Goal: Task Accomplishment & Management: Use online tool/utility

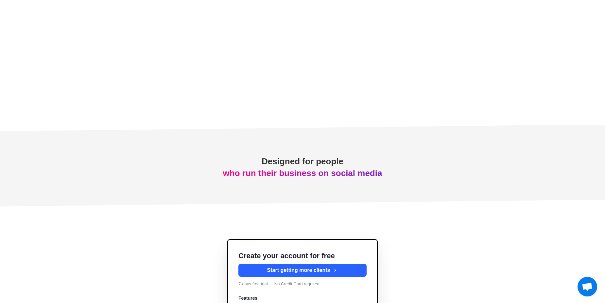
scroll to position [2339, 0]
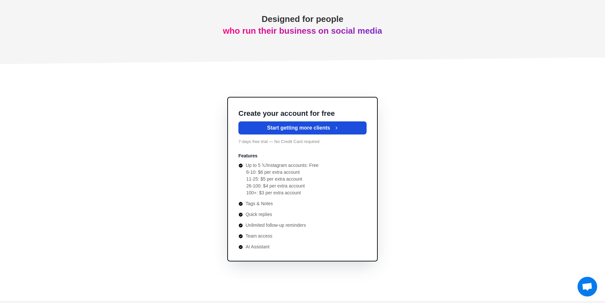
click at [334, 132] on button "Start getting more clients" at bounding box center [303, 127] width 128 height 13
type textarea "*"
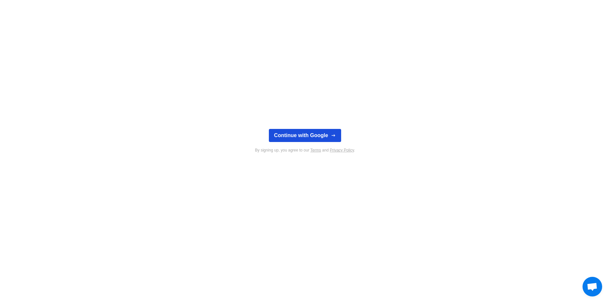
click at [328, 141] on button "Continue with Google" at bounding box center [305, 135] width 72 height 13
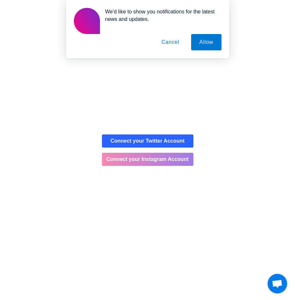
click at [163, 158] on button "Connect your Instagram Account" at bounding box center [148, 159] width 92 height 13
